Goal: Task Accomplishment & Management: Use online tool/utility

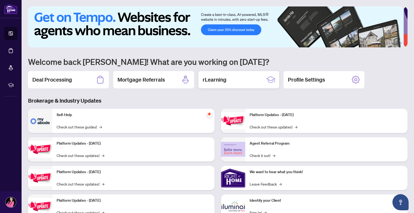
click at [229, 77] on div "rLearning" at bounding box center [238, 79] width 81 height 17
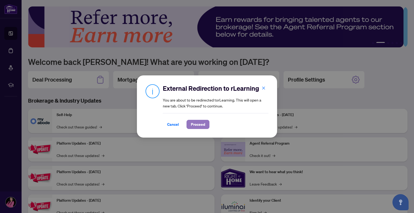
click at [197, 125] on span "Proceed" at bounding box center [198, 124] width 14 height 9
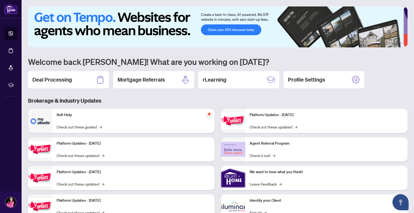
scroll to position [19, 0]
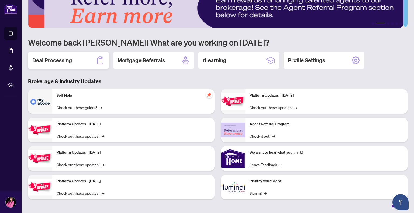
click at [63, 64] on div "Deal Processing" at bounding box center [68, 60] width 81 height 17
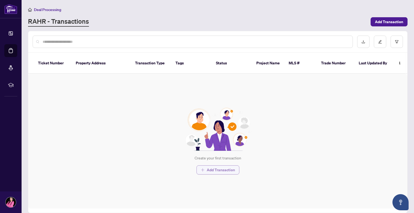
click at [211, 166] on span "Add Transaction" at bounding box center [221, 170] width 28 height 9
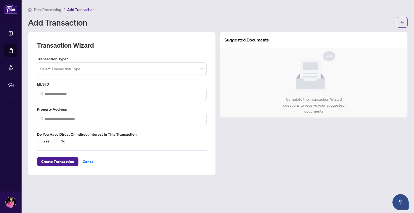
click at [77, 67] on input "search" at bounding box center [119, 70] width 158 height 12
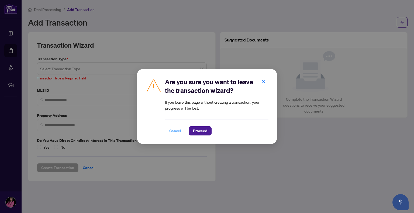
click at [178, 131] on span "Cancel" at bounding box center [175, 131] width 12 height 9
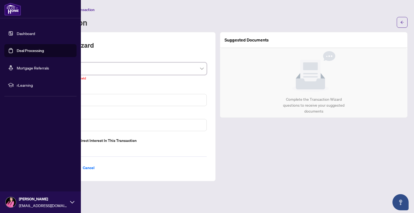
click at [11, 9] on img at bounding box center [12, 9] width 17 height 13
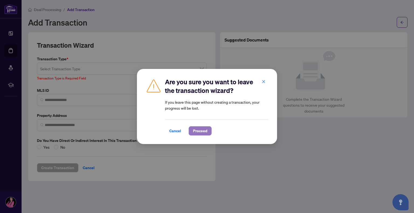
click at [198, 131] on span "Proceed" at bounding box center [200, 131] width 14 height 9
